Goal: Transaction & Acquisition: Obtain resource

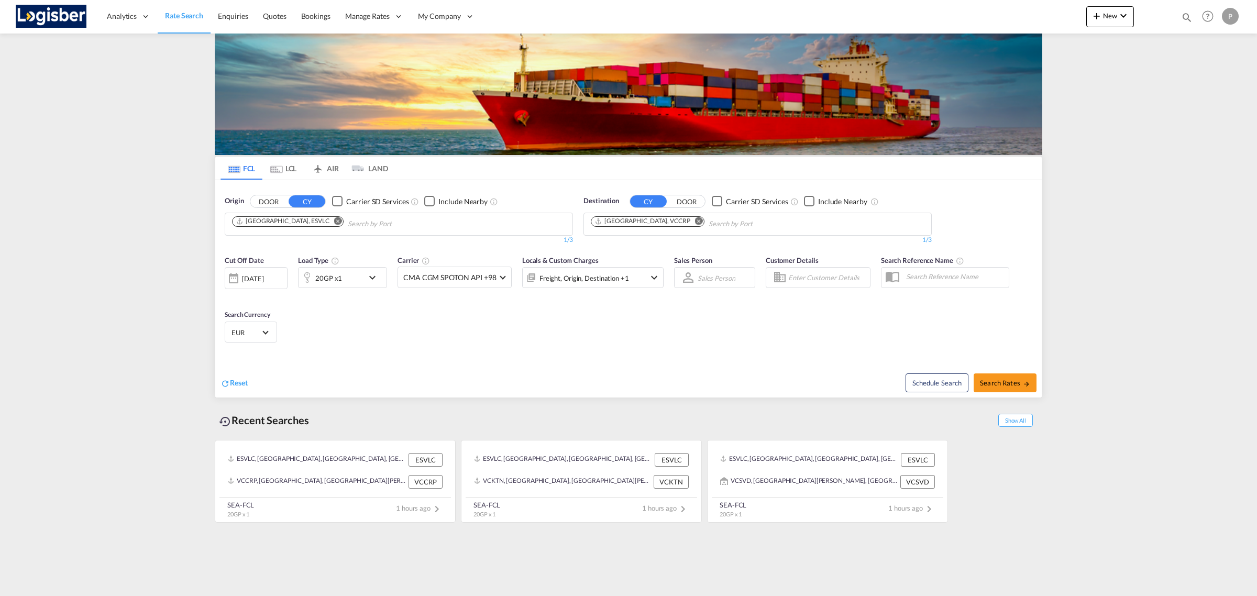
click at [688, 217] on button "Remove" at bounding box center [696, 222] width 16 height 10
click at [334, 220] on md-icon "Remove" at bounding box center [338, 221] width 8 height 8
type input "[GEOGRAPHIC_DATA]"
click at [283, 168] on md-tab-item "LCL" at bounding box center [284, 168] width 42 height 23
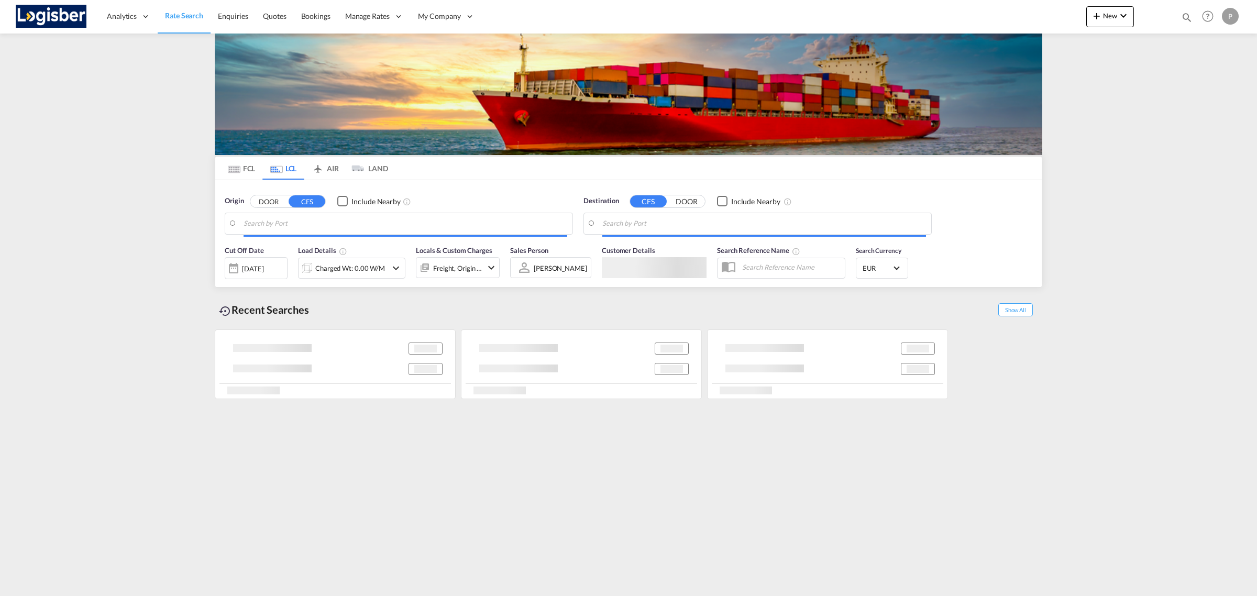
click at [291, 228] on md-autocomplete-wrap at bounding box center [406, 226] width 324 height 21
type input "[GEOGRAPHIC_DATA], ESVLC"
type input "[GEOGRAPHIC_DATA], [GEOGRAPHIC_DATA], USDET"
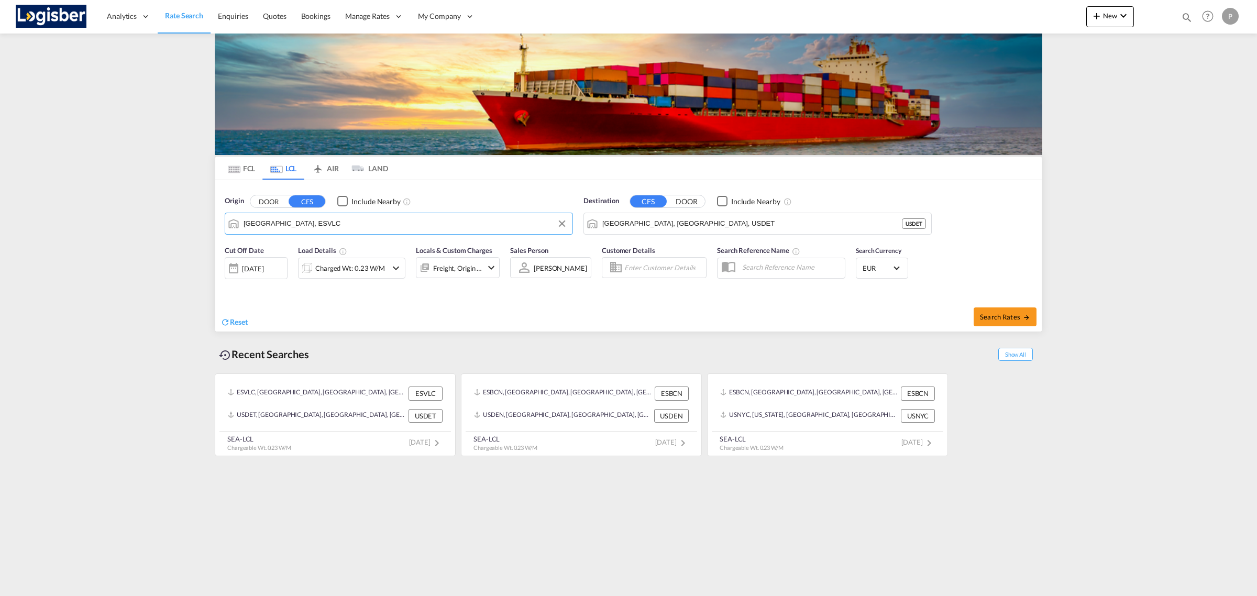
drag, startPoint x: 313, startPoint y: 221, endPoint x: 320, endPoint y: 225, distance: 8.3
click at [314, 221] on input "[GEOGRAPHIC_DATA], ESVLC" at bounding box center [406, 224] width 324 height 16
click at [321, 225] on input "[GEOGRAPHIC_DATA], ESVLC" at bounding box center [406, 224] width 324 height 16
drag, startPoint x: 320, startPoint y: 227, endPoint x: 228, endPoint y: 223, distance: 92.3
click at [228, 223] on md-input-container "[GEOGRAPHIC_DATA], ESVLC" at bounding box center [398, 223] width 347 height 21
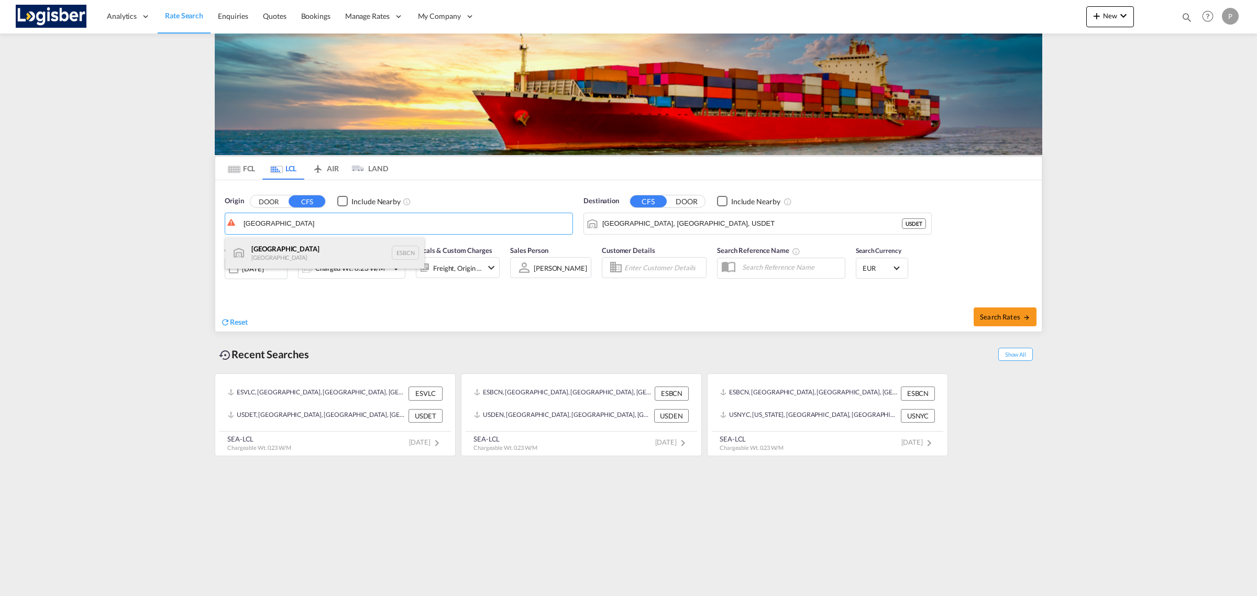
click at [271, 247] on div "Barcelona Spain ESBCN" at bounding box center [324, 252] width 199 height 31
type input "[GEOGRAPHIC_DATA], ESBCN"
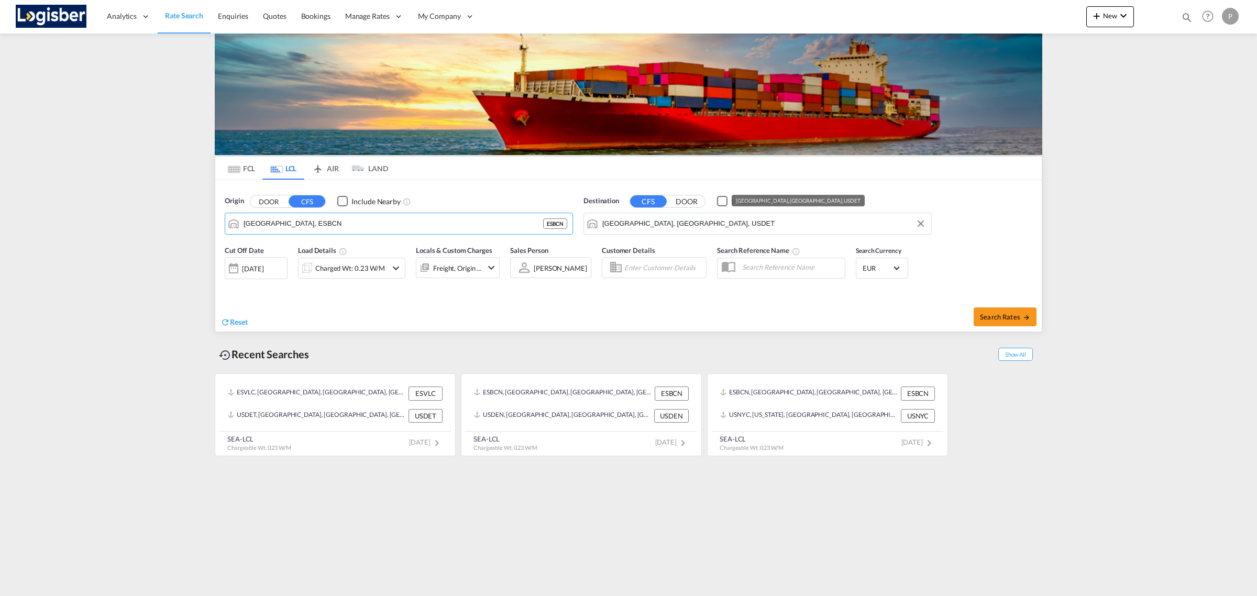
click at [654, 224] on input "[GEOGRAPHIC_DATA], [GEOGRAPHIC_DATA], USDET" at bounding box center [765, 224] width 324 height 16
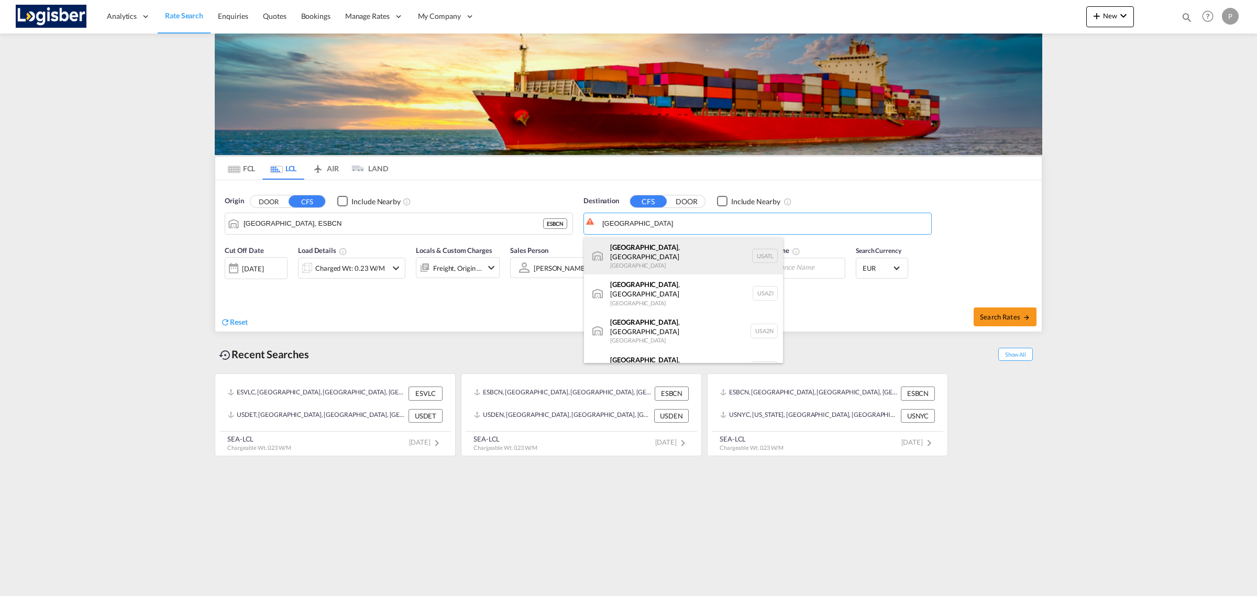
click at [642, 245] on div "[GEOGRAPHIC_DATA] , [GEOGRAPHIC_DATA] [GEOGRAPHIC_DATA] [GEOGRAPHIC_DATA]" at bounding box center [683, 256] width 199 height 38
type input "[GEOGRAPHIC_DATA], [GEOGRAPHIC_DATA], [GEOGRAPHIC_DATA]"
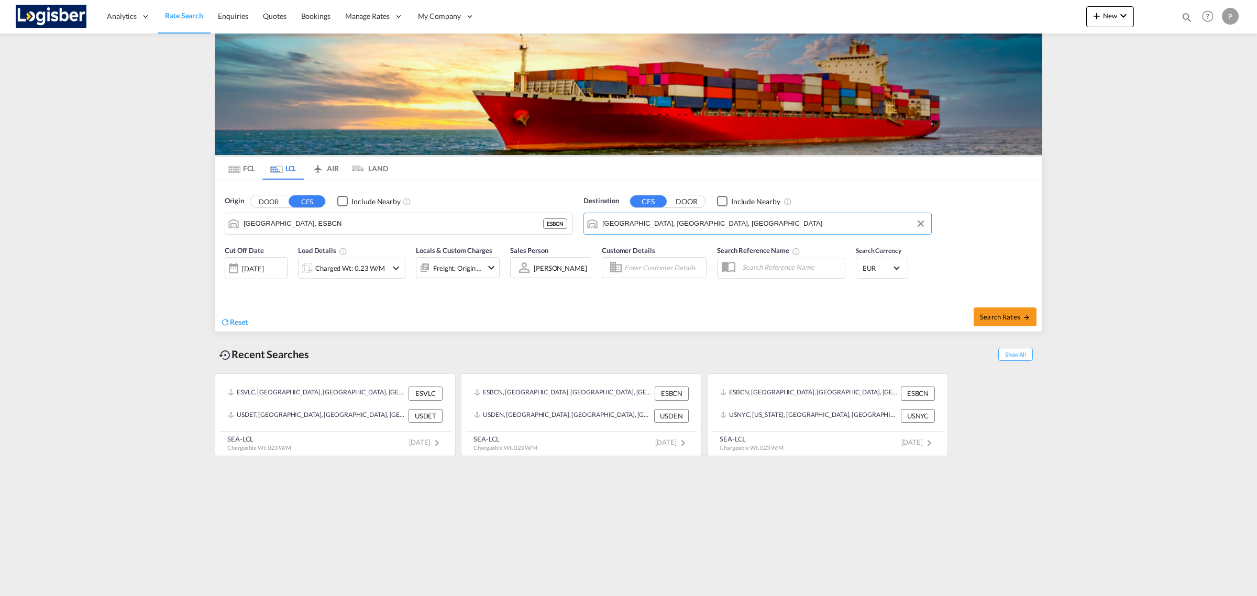
click at [476, 318] on div "Reset" at bounding box center [426, 314] width 411 height 29
click at [1004, 315] on span "Search Rates" at bounding box center [1005, 317] width 50 height 8
type input "ESBCN to USATL / [DATE]"
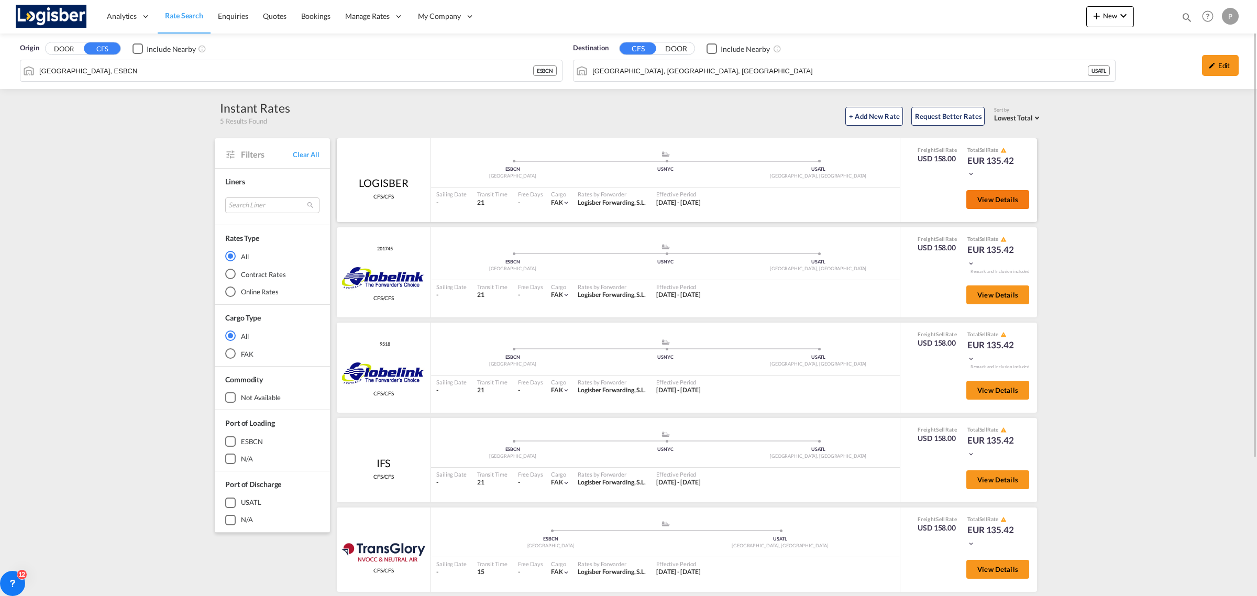
click at [981, 202] on span "View Details" at bounding box center [998, 199] width 41 height 8
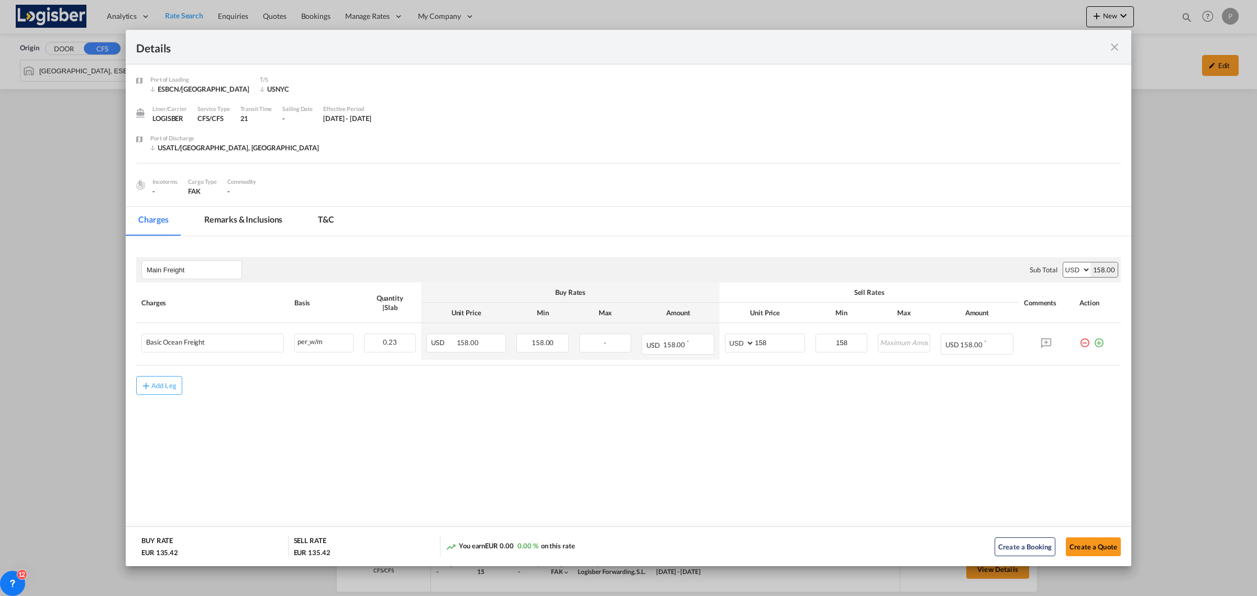
click at [1113, 45] on md-icon "icon-close fg-AAA8AD m-0 cursor" at bounding box center [1115, 47] width 13 height 13
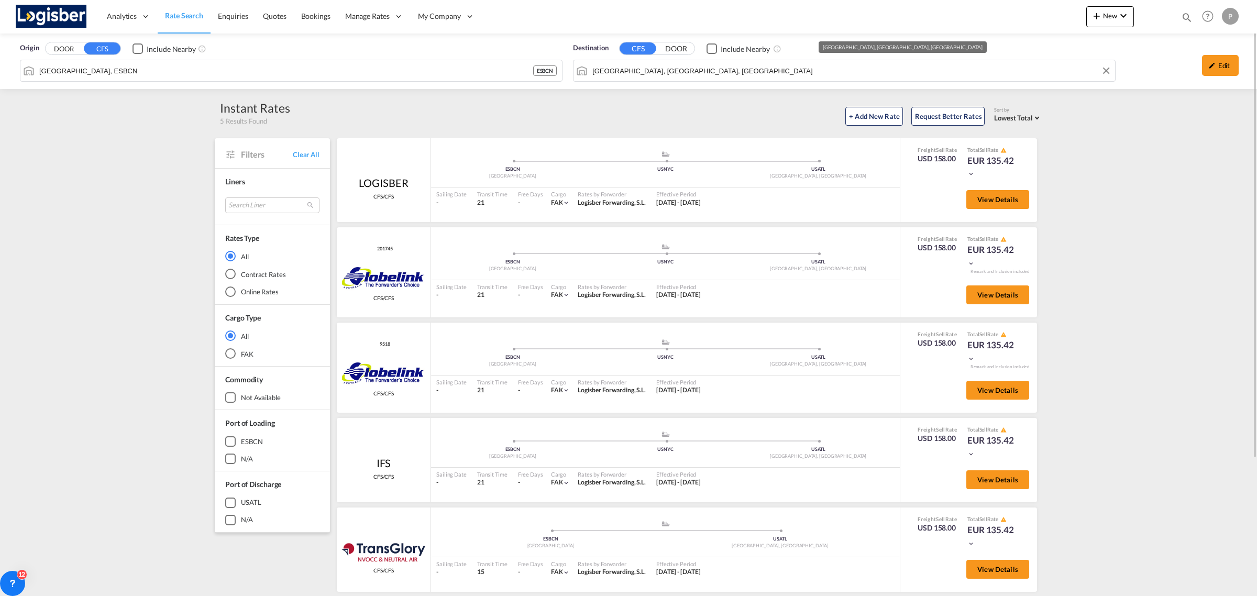
click at [635, 78] on div "Origin DOOR CFS Include Nearby [GEOGRAPHIC_DATA], ESBCN ESBCN Destination CFS D…" at bounding box center [628, 62] width 1257 height 56
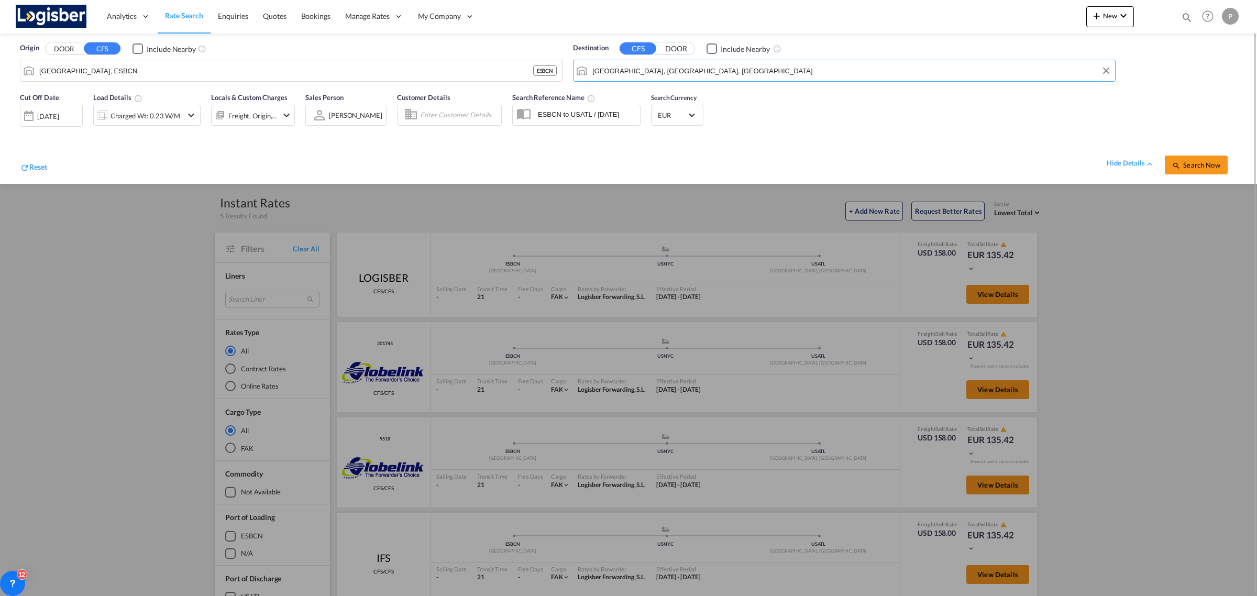
click at [663, 74] on input "[GEOGRAPHIC_DATA], [GEOGRAPHIC_DATA], [GEOGRAPHIC_DATA]" at bounding box center [852, 71] width 518 height 16
drag, startPoint x: 681, startPoint y: 74, endPoint x: 519, endPoint y: 71, distance: 162.5
click at [519, 71] on div "Origin DOOR CFS Include Nearby [GEOGRAPHIC_DATA], ESBCN Destination CFS DOOR In…" at bounding box center [628, 60] width 1237 height 53
type input "e"
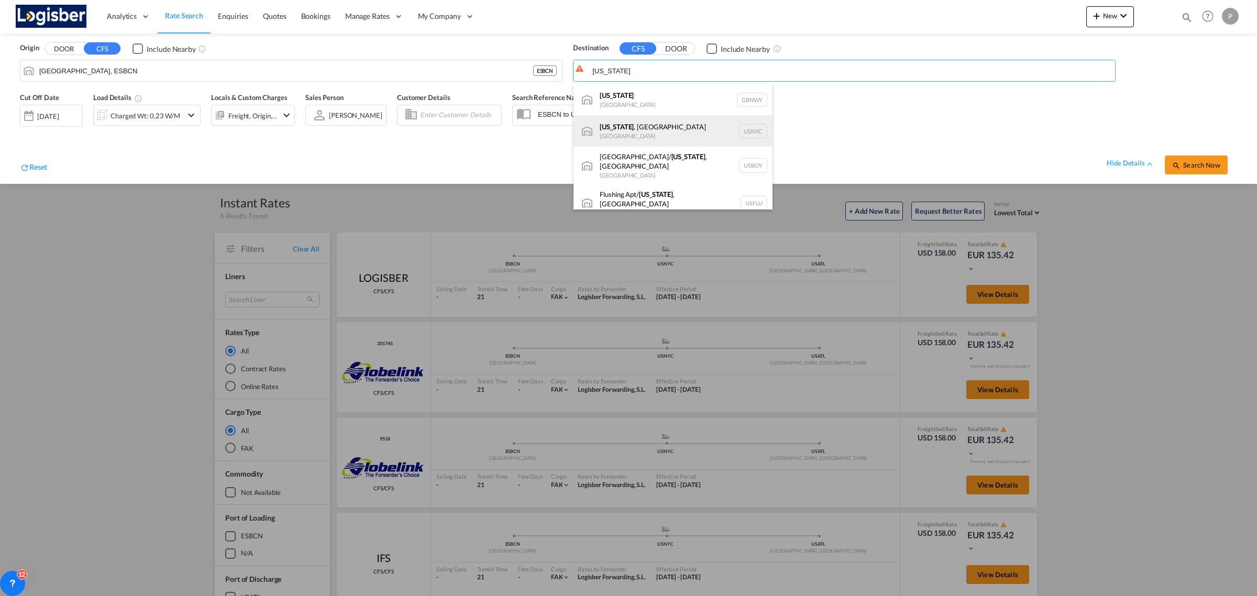
click at [629, 129] on div "[US_STATE] , [GEOGRAPHIC_DATA] [GEOGRAPHIC_DATA] USNYC" at bounding box center [673, 130] width 199 height 31
type input "[US_STATE], [GEOGRAPHIC_DATA], USNYC"
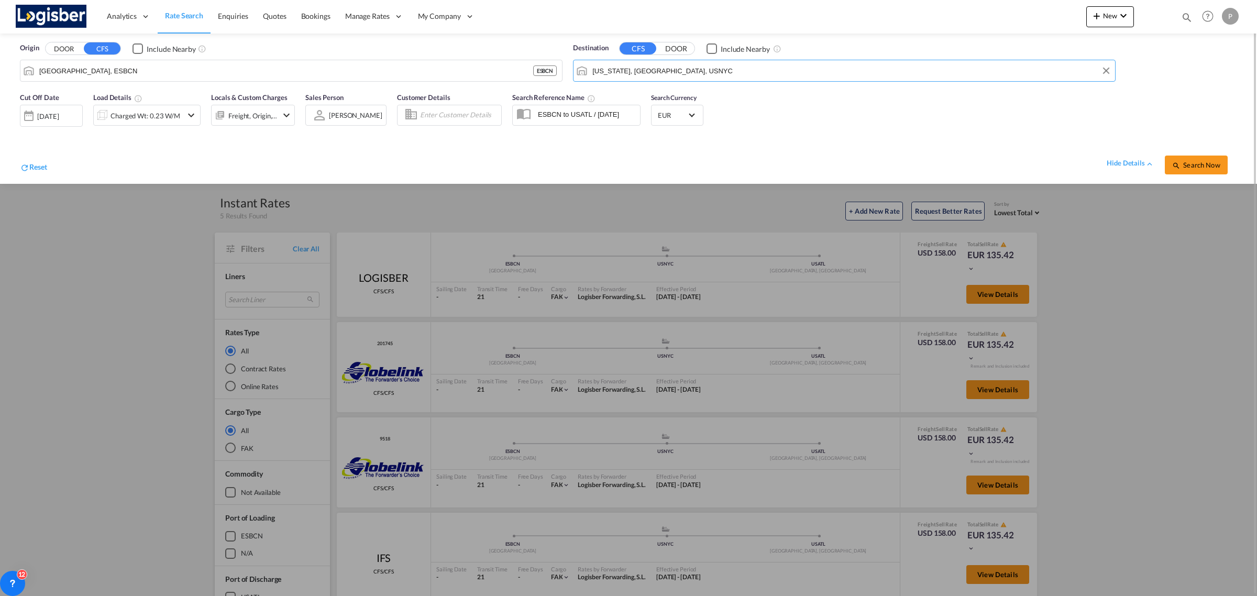
click at [609, 154] on div "hide details Search Now" at bounding box center [642, 159] width 1190 height 29
click at [1199, 160] on button "Search Now" at bounding box center [1196, 165] width 63 height 19
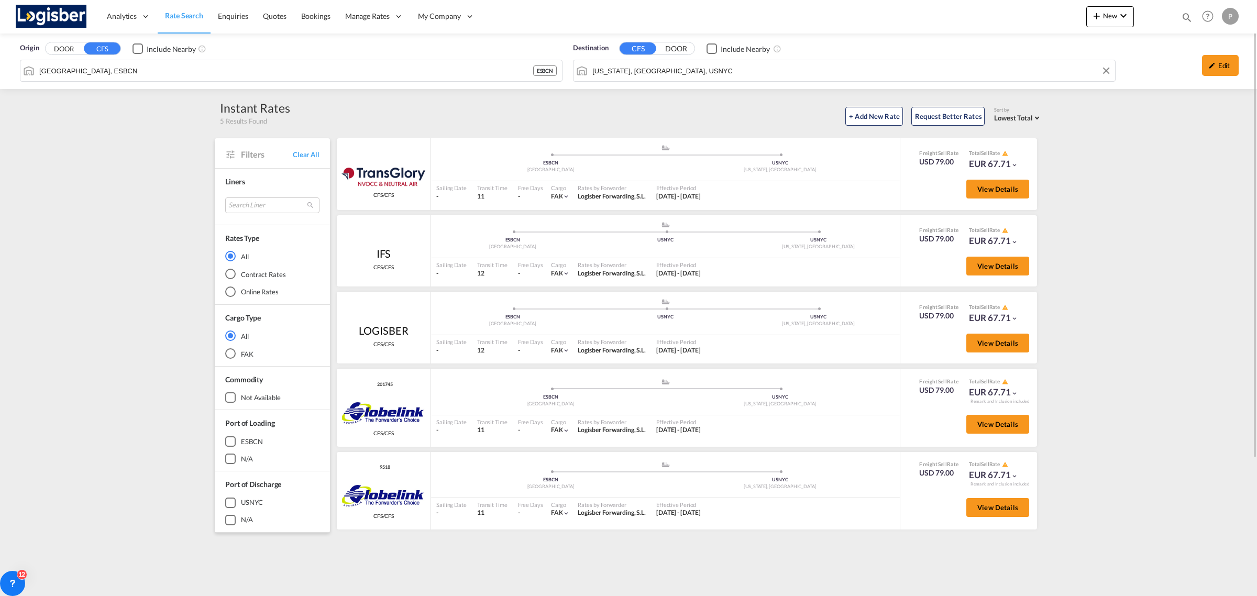
click at [643, 73] on input "[US_STATE], [GEOGRAPHIC_DATA], USNYC" at bounding box center [852, 71] width 518 height 16
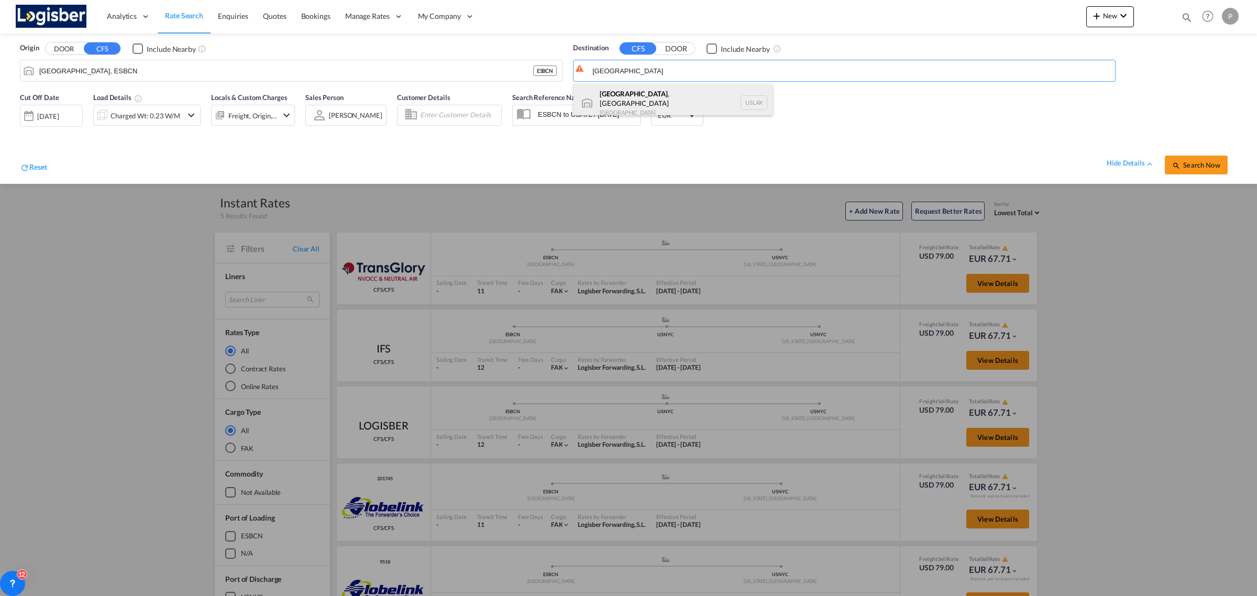
click at [635, 96] on div "[GEOGRAPHIC_DATA] , [GEOGRAPHIC_DATA] [GEOGRAPHIC_DATA] USLAX" at bounding box center [673, 103] width 199 height 38
type input "[GEOGRAPHIC_DATA], [GEOGRAPHIC_DATA], USLAX"
click at [796, 132] on div "Cut Off Date [DATE] [DATE] Load Details Charged Wt: 0.23 W/M Locals & Custom Ch…" at bounding box center [628, 135] width 1237 height 97
click at [1187, 166] on span "Search Now" at bounding box center [1197, 165] width 48 height 8
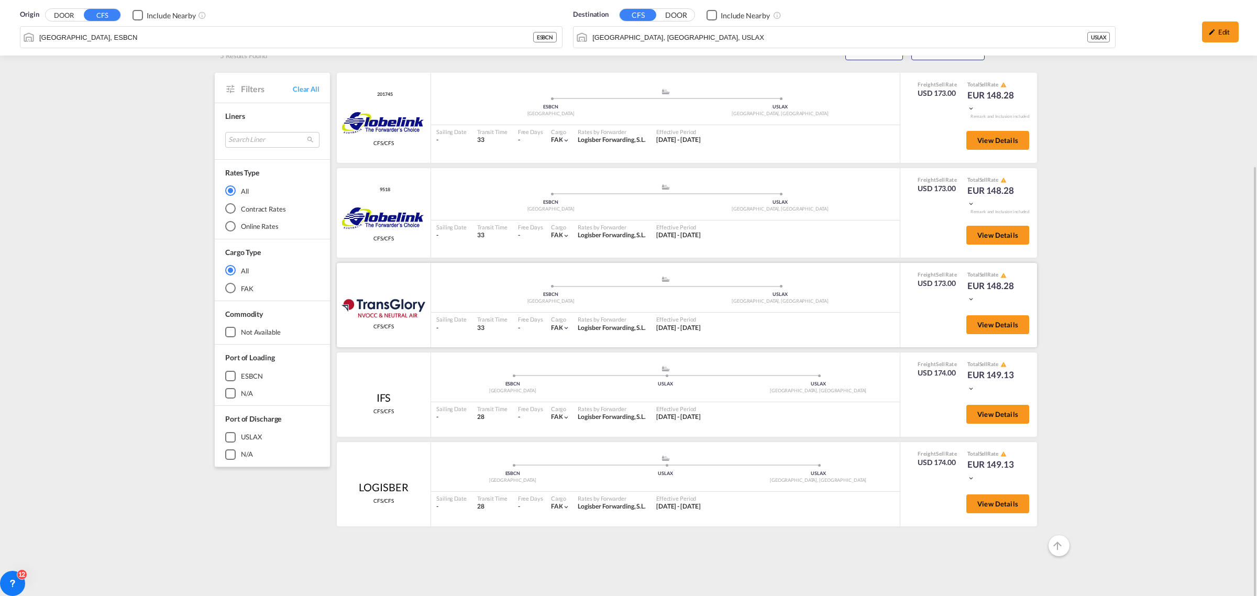
scroll to position [131, 0]
